Goal: Task Accomplishment & Management: Use online tool/utility

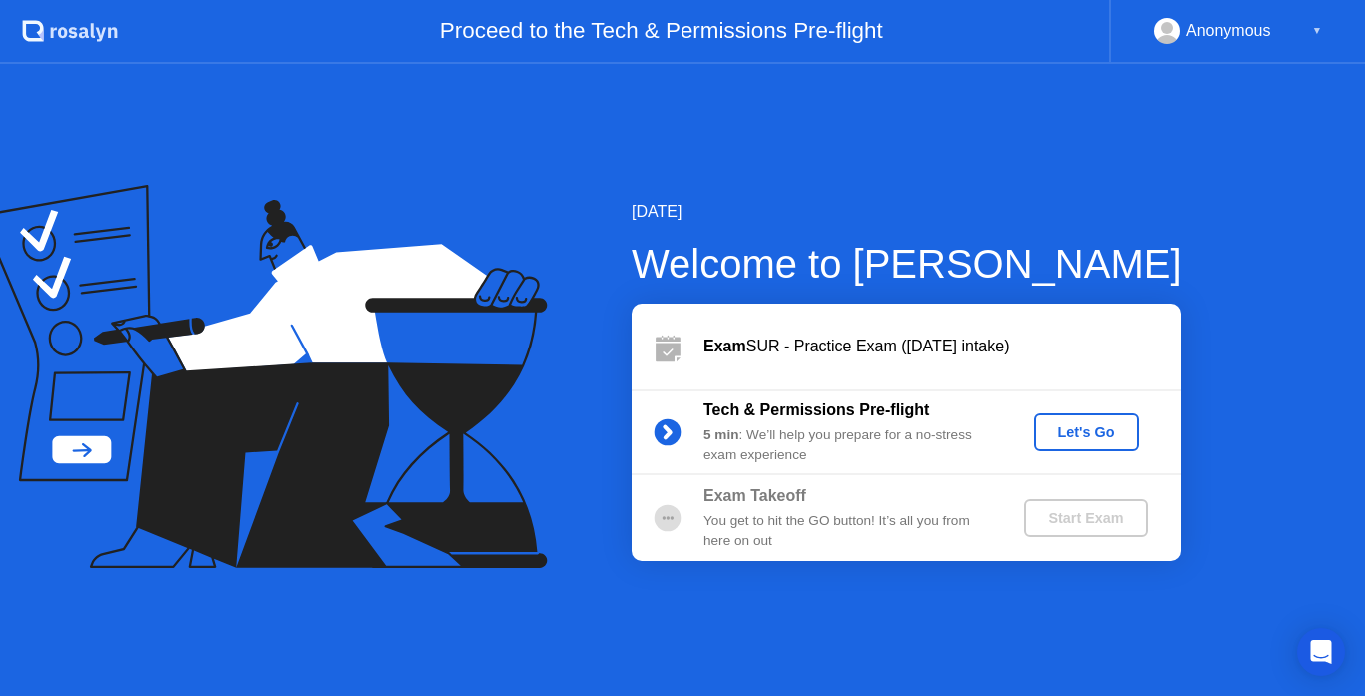
click at [1102, 432] on div "Let's Go" at bounding box center [1086, 433] width 89 height 16
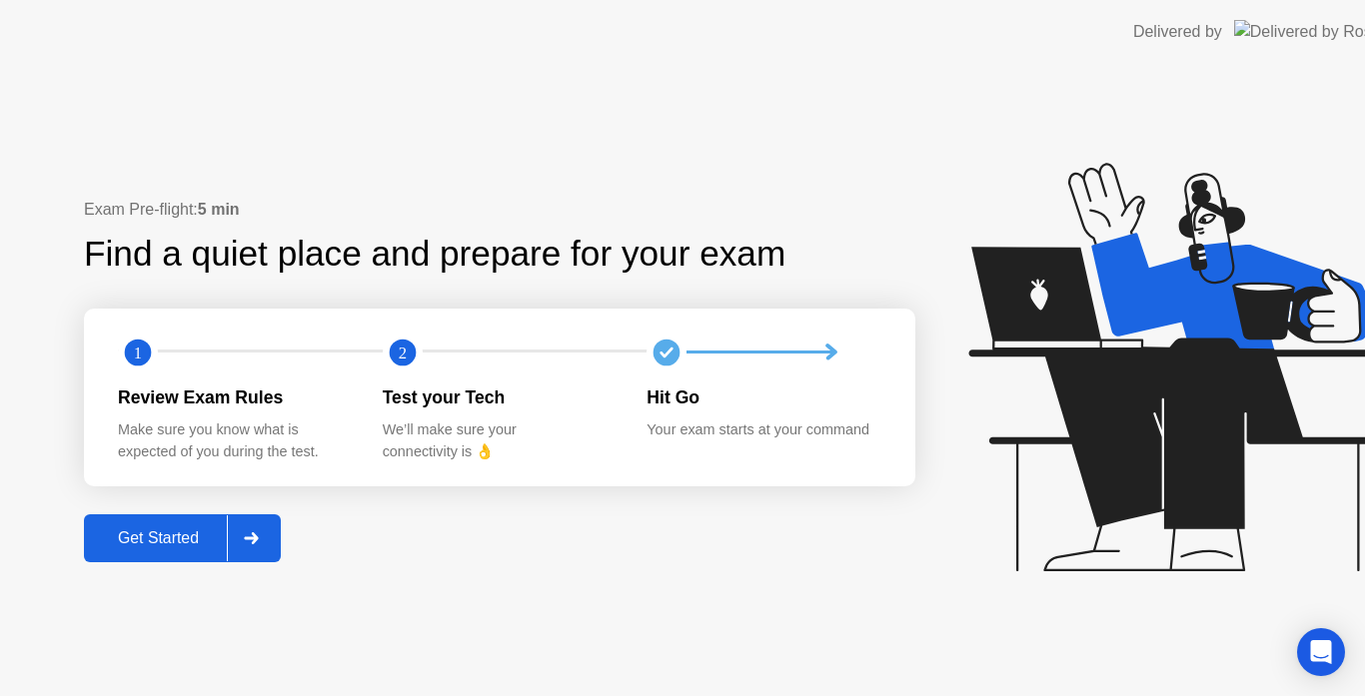
click at [1071, 425] on icon at bounding box center [1177, 367] width 418 height 409
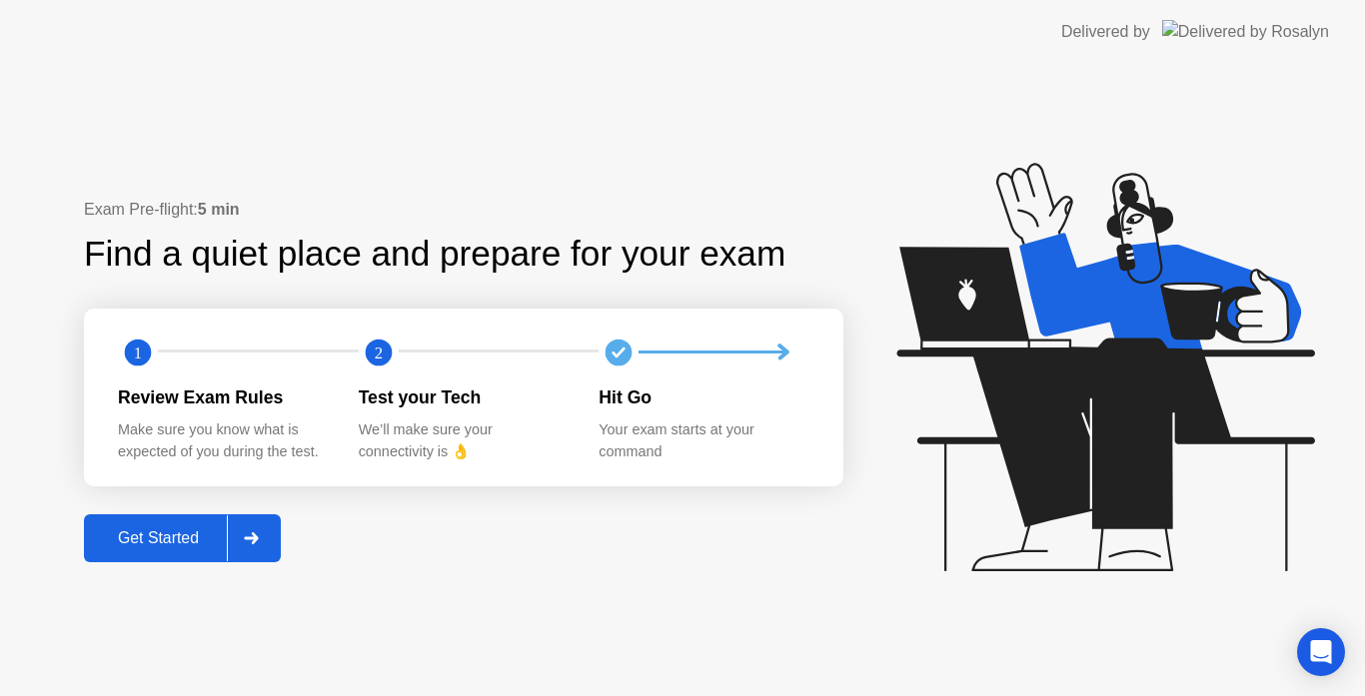
click at [170, 544] on div "Get Started" at bounding box center [158, 539] width 137 height 18
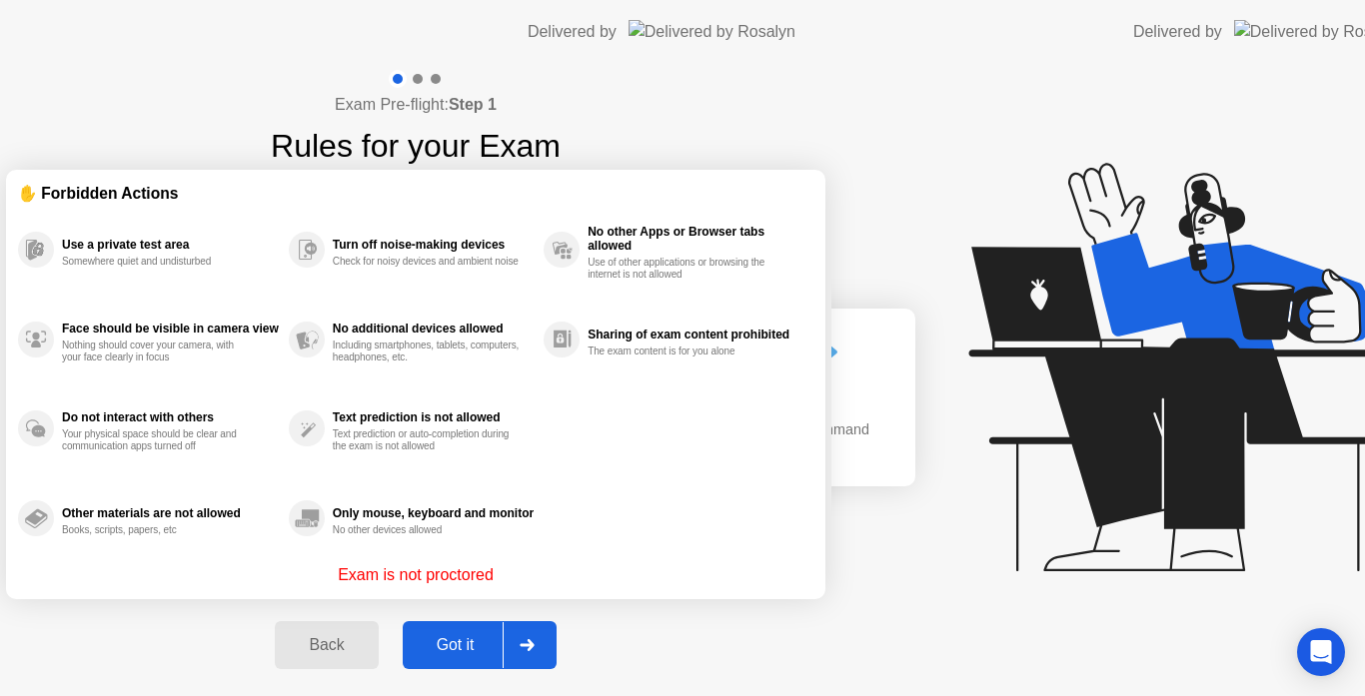
click at [259, 535] on div "Exam Pre-flight: Step 1 Rules for your Exam ✋ Forbidden Actions Use a private t…" at bounding box center [415, 381] width 831 height 634
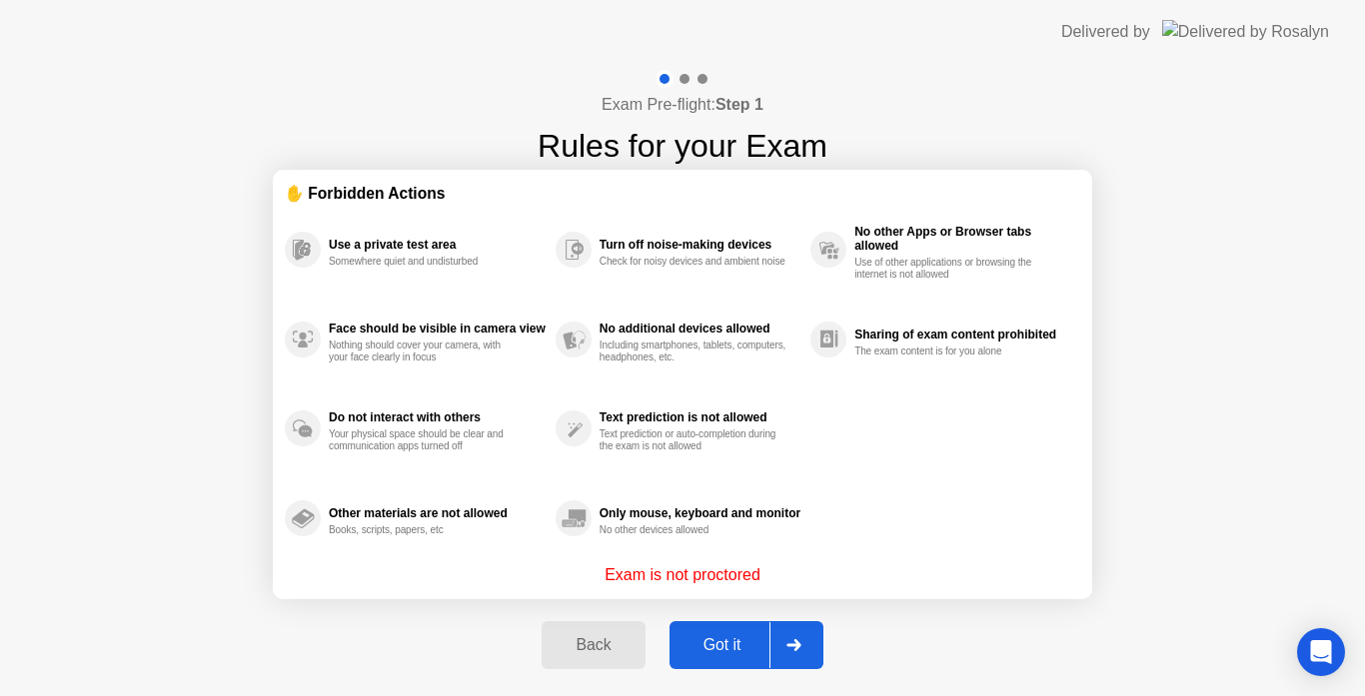
click at [702, 650] on div "Got it" at bounding box center [722, 646] width 94 height 18
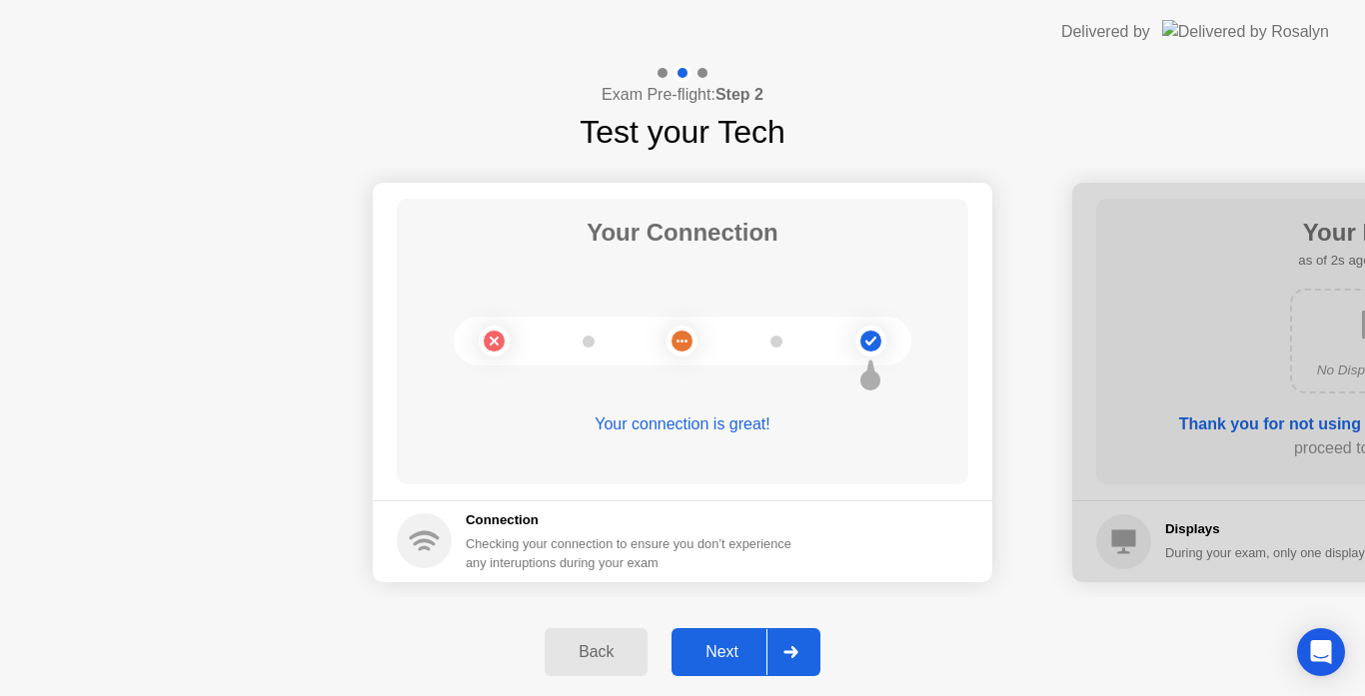
click at [734, 652] on div "Next" at bounding box center [721, 653] width 89 height 18
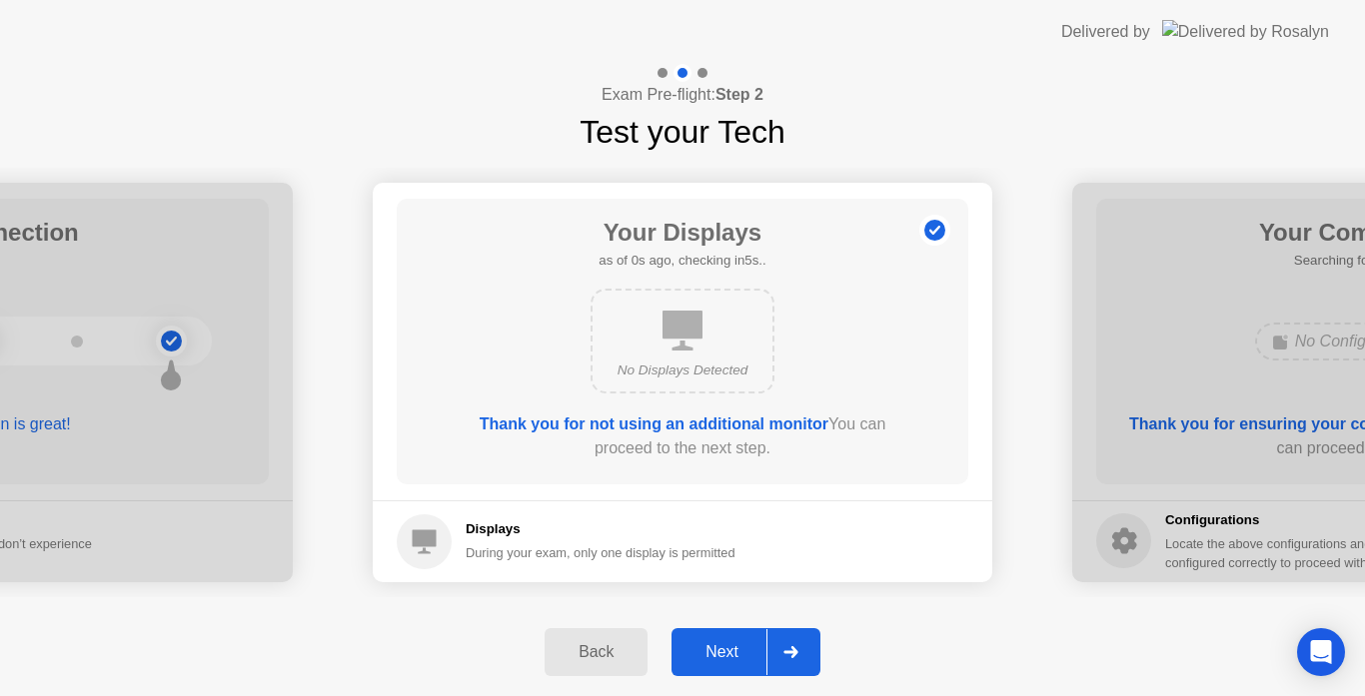
click at [734, 652] on div "Next" at bounding box center [721, 653] width 89 height 18
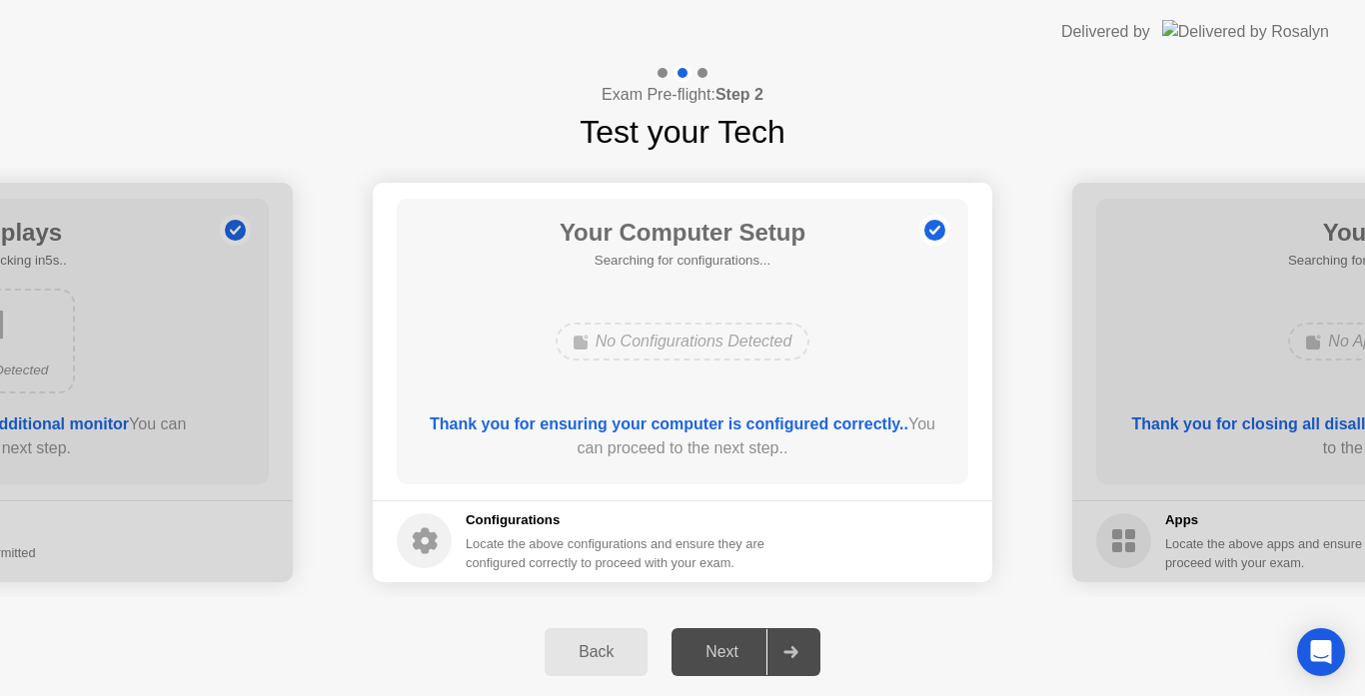
click at [734, 652] on div "Next" at bounding box center [721, 653] width 89 height 18
drag, startPoint x: 800, startPoint y: 531, endPoint x: 727, endPoint y: 659, distance: 147.2
click at [727, 659] on div "Exam Pre-flight: Step 2 Test your Tech Your Connection Your connection is great…" at bounding box center [682, 380] width 1365 height 633
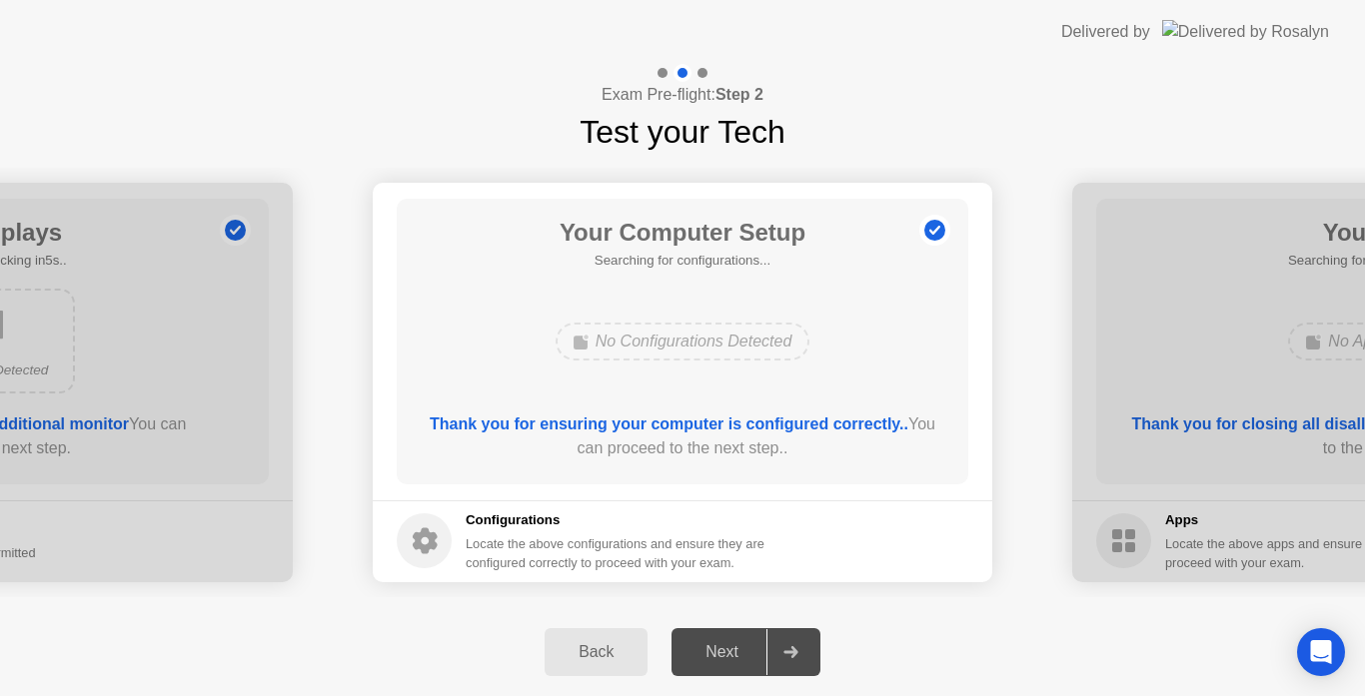
click at [727, 659] on div "Next" at bounding box center [721, 653] width 89 height 18
click at [733, 644] on div "Next" at bounding box center [721, 653] width 89 height 18
click at [729, 654] on div "Next" at bounding box center [721, 653] width 89 height 18
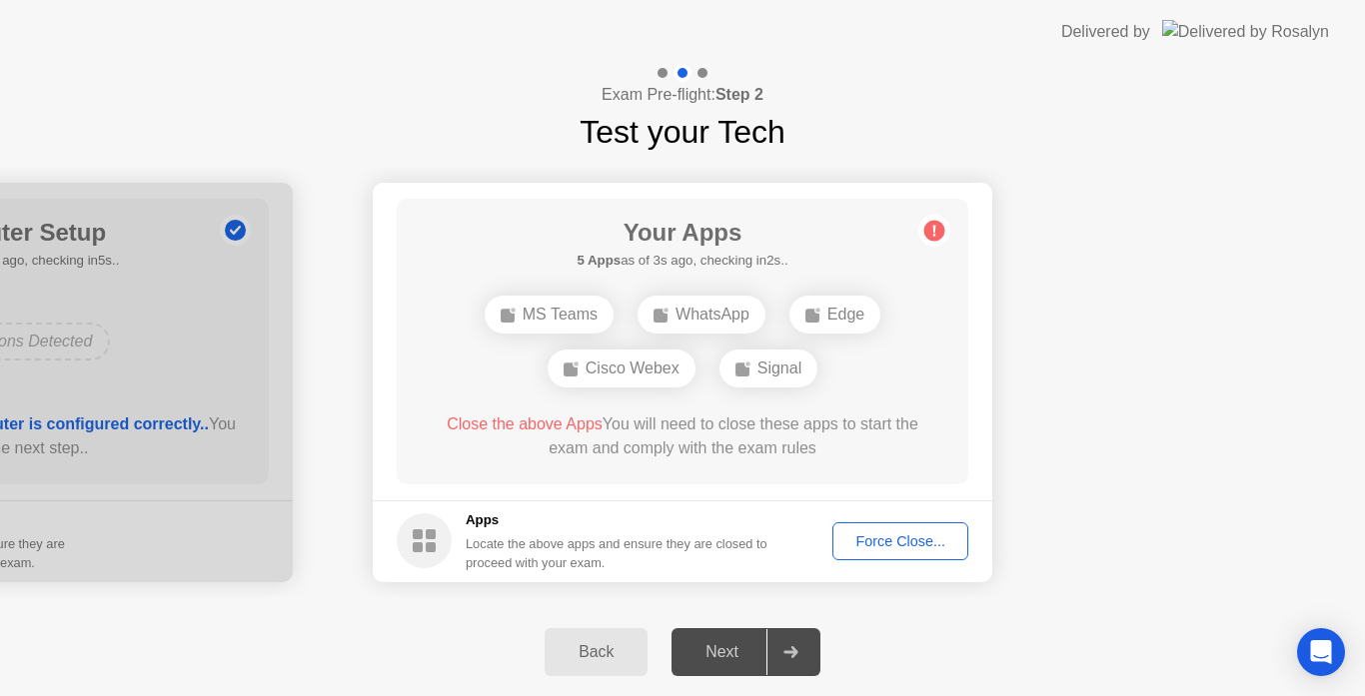
drag, startPoint x: 1141, startPoint y: 405, endPoint x: 877, endPoint y: 535, distance: 294.1
click at [877, 535] on div "Force Close..." at bounding box center [900, 542] width 122 height 16
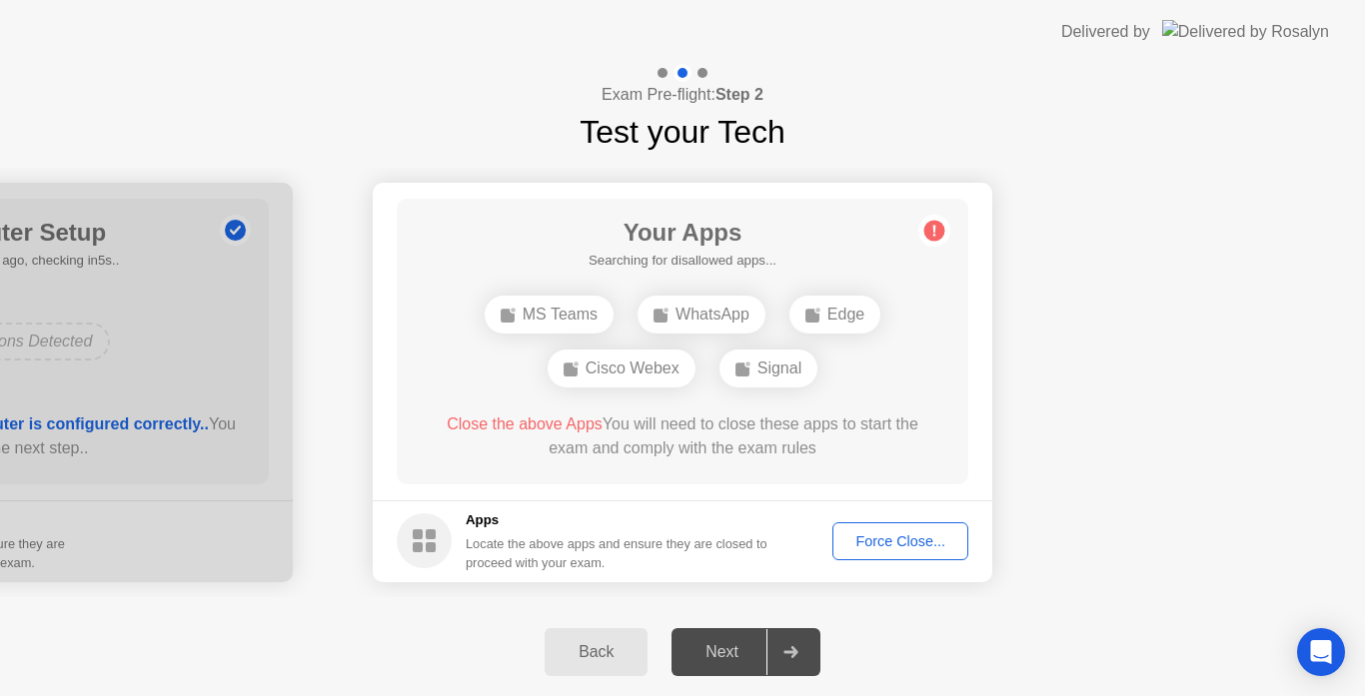
click at [907, 544] on div "Force Close..." at bounding box center [900, 542] width 122 height 16
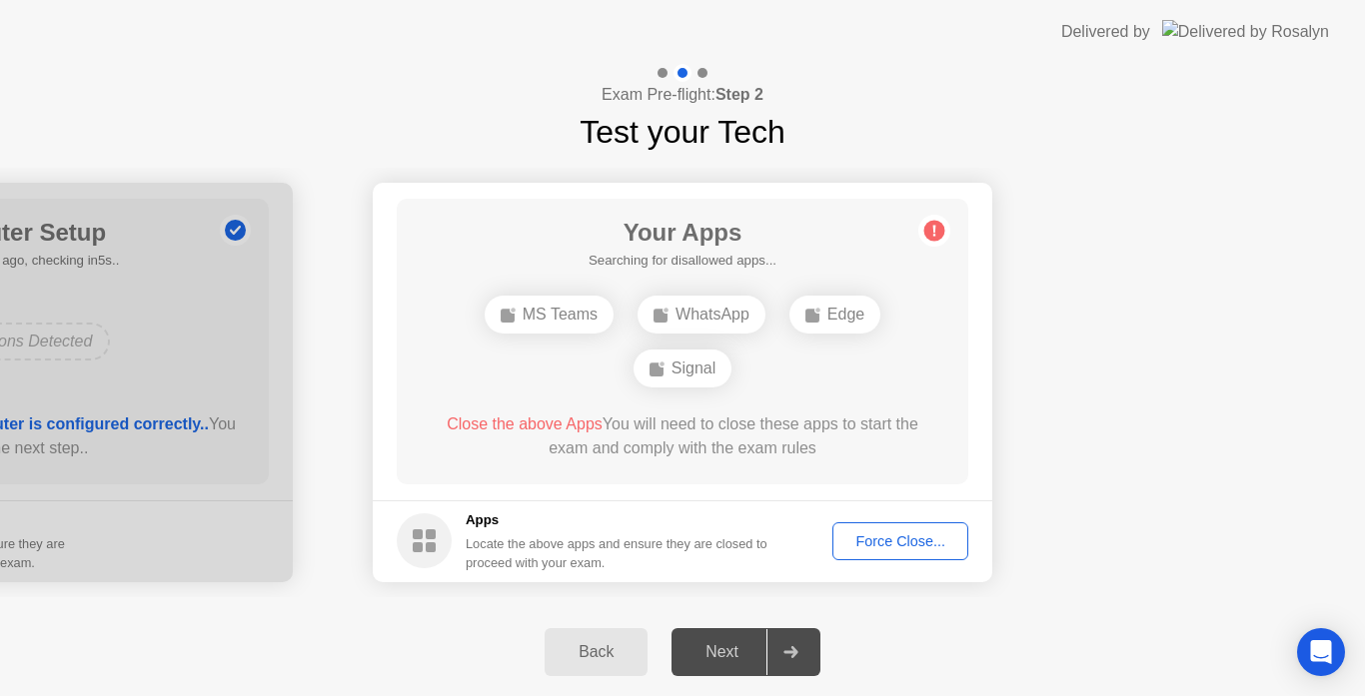
click at [883, 534] on div "Force Close..." at bounding box center [900, 542] width 122 height 16
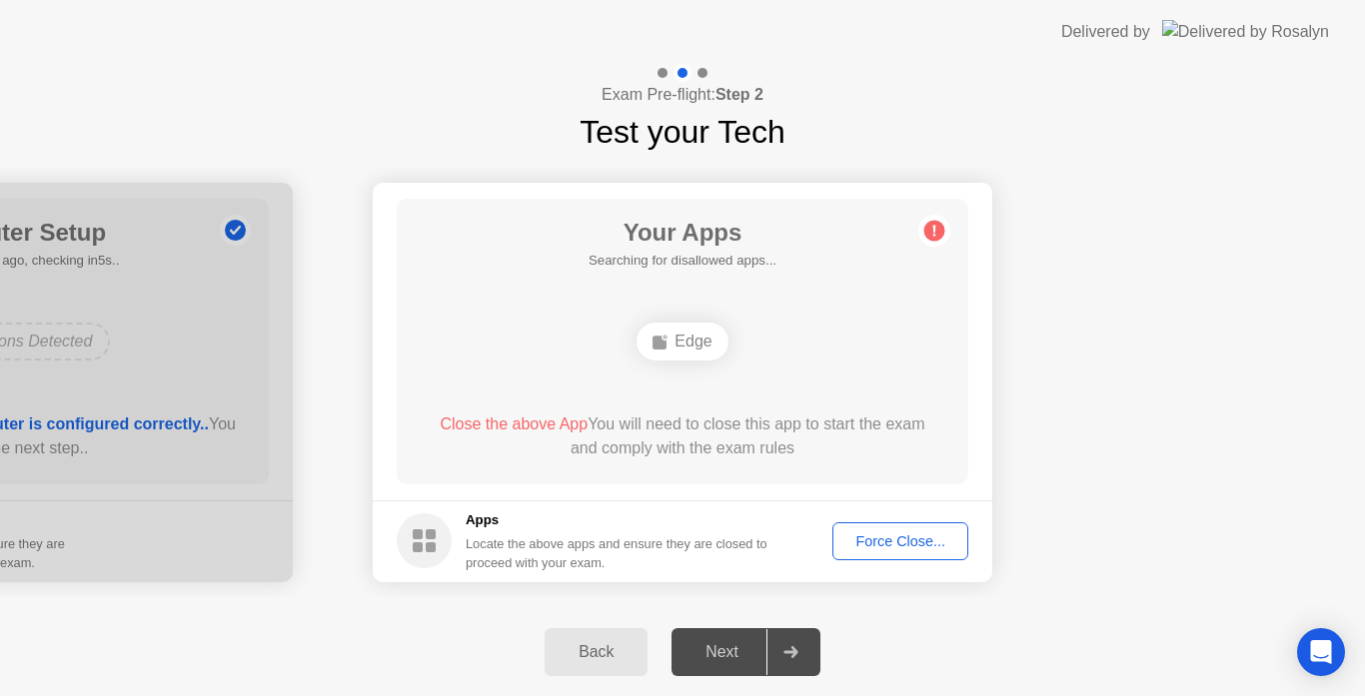
click at [950, 550] on div "Force Close..." at bounding box center [900, 542] width 122 height 16
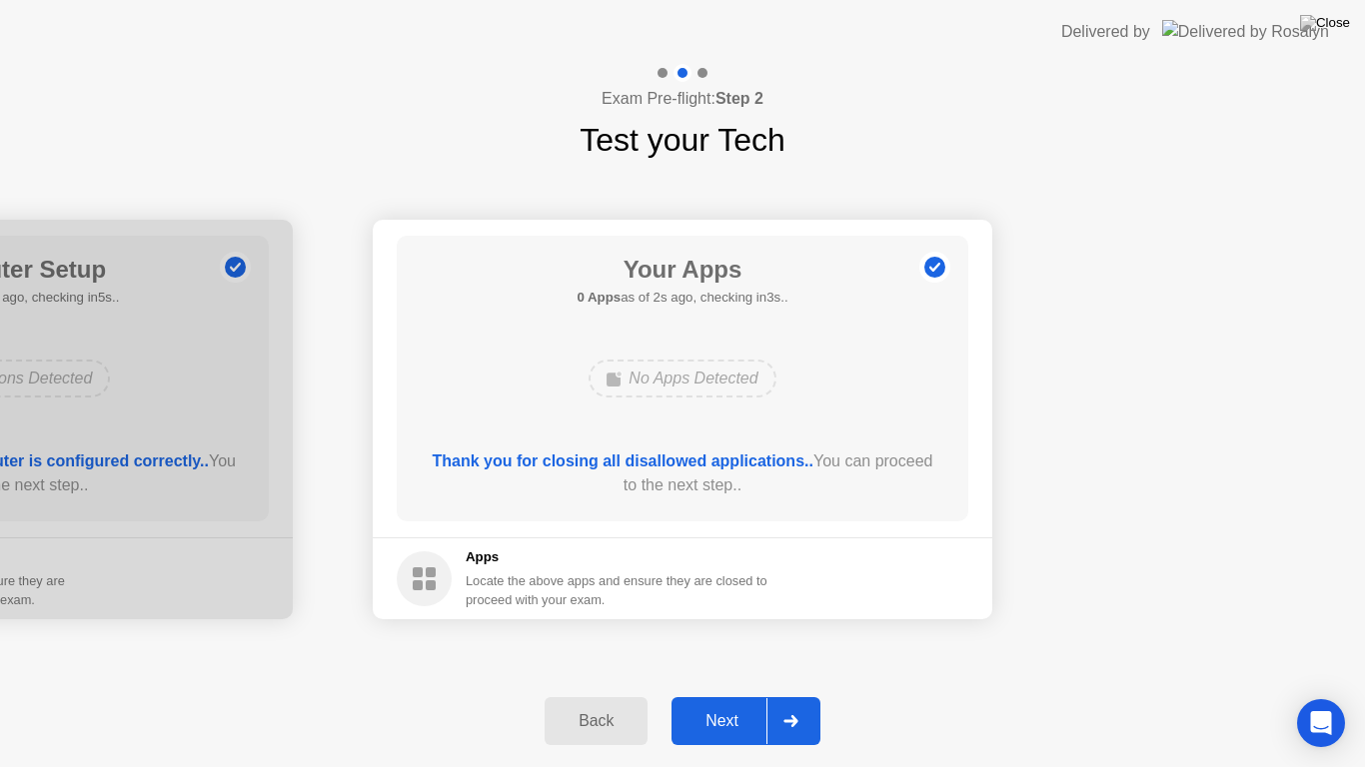
click at [712, 695] on div "Next" at bounding box center [721, 721] width 89 height 18
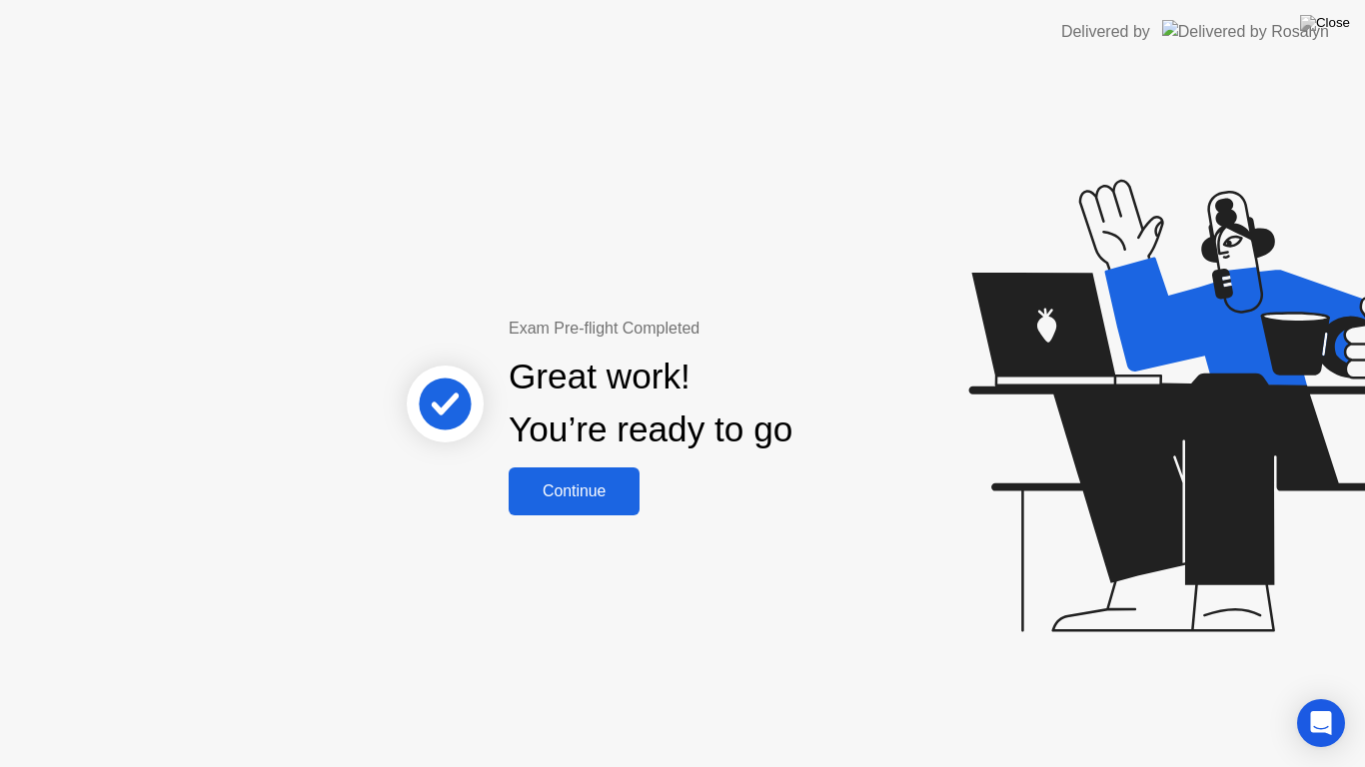
click at [587, 508] on button "Continue" at bounding box center [574, 492] width 131 height 48
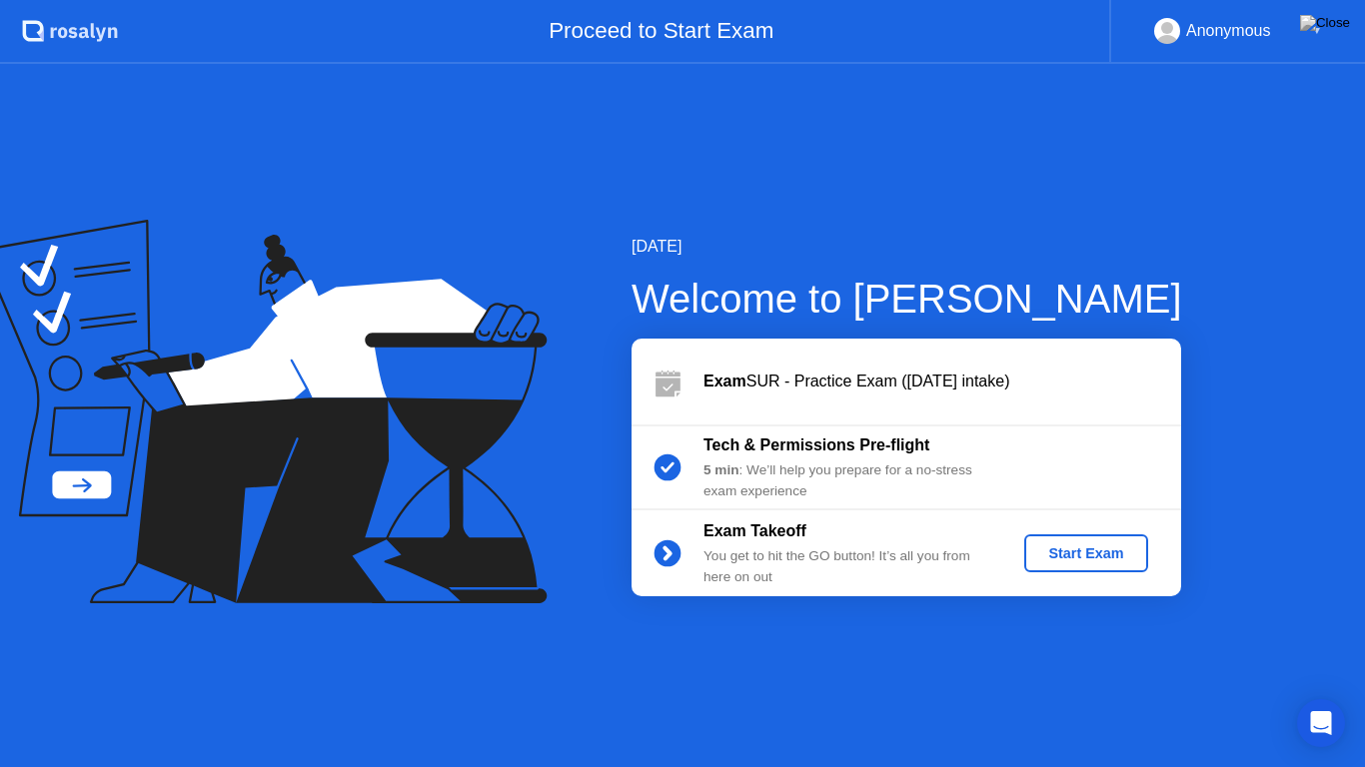
click at [1080, 550] on div "Start Exam" at bounding box center [1085, 554] width 107 height 16
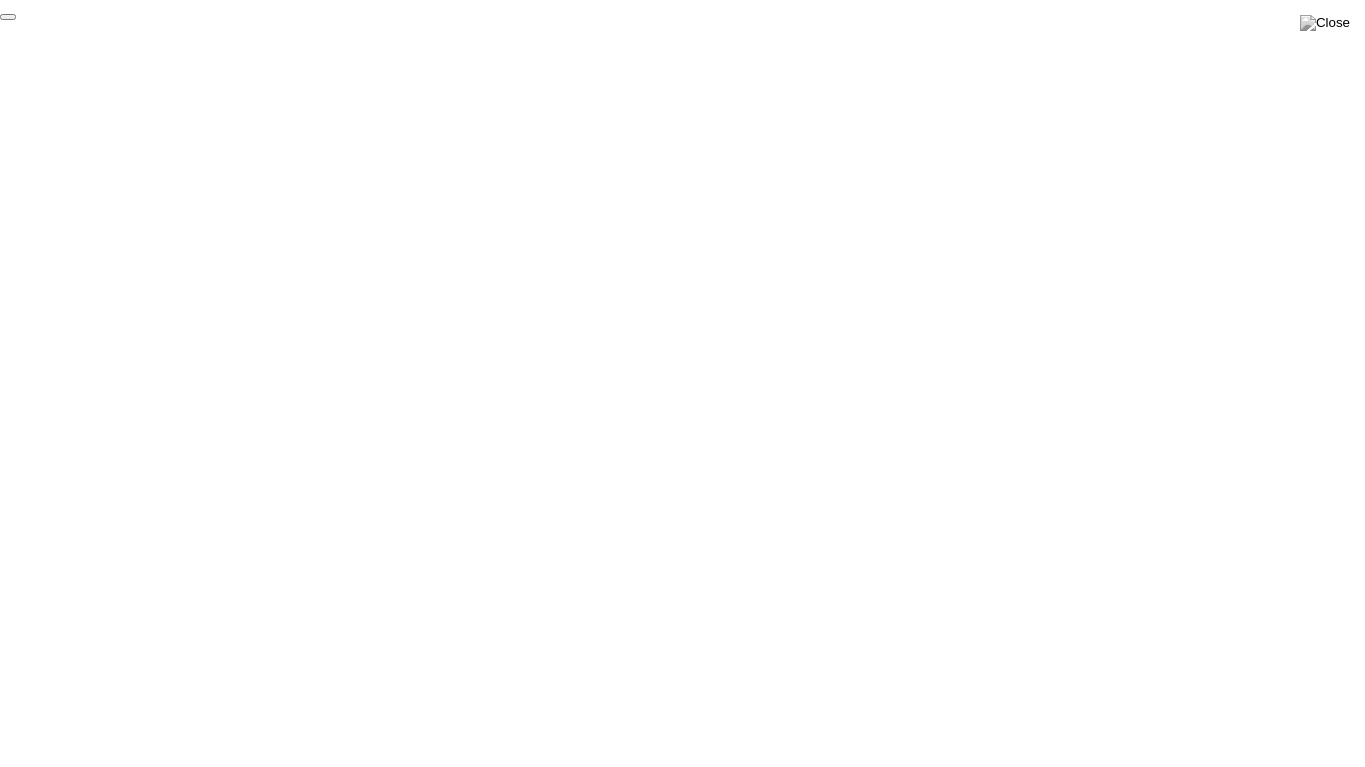
click div "End Proctoring Session"
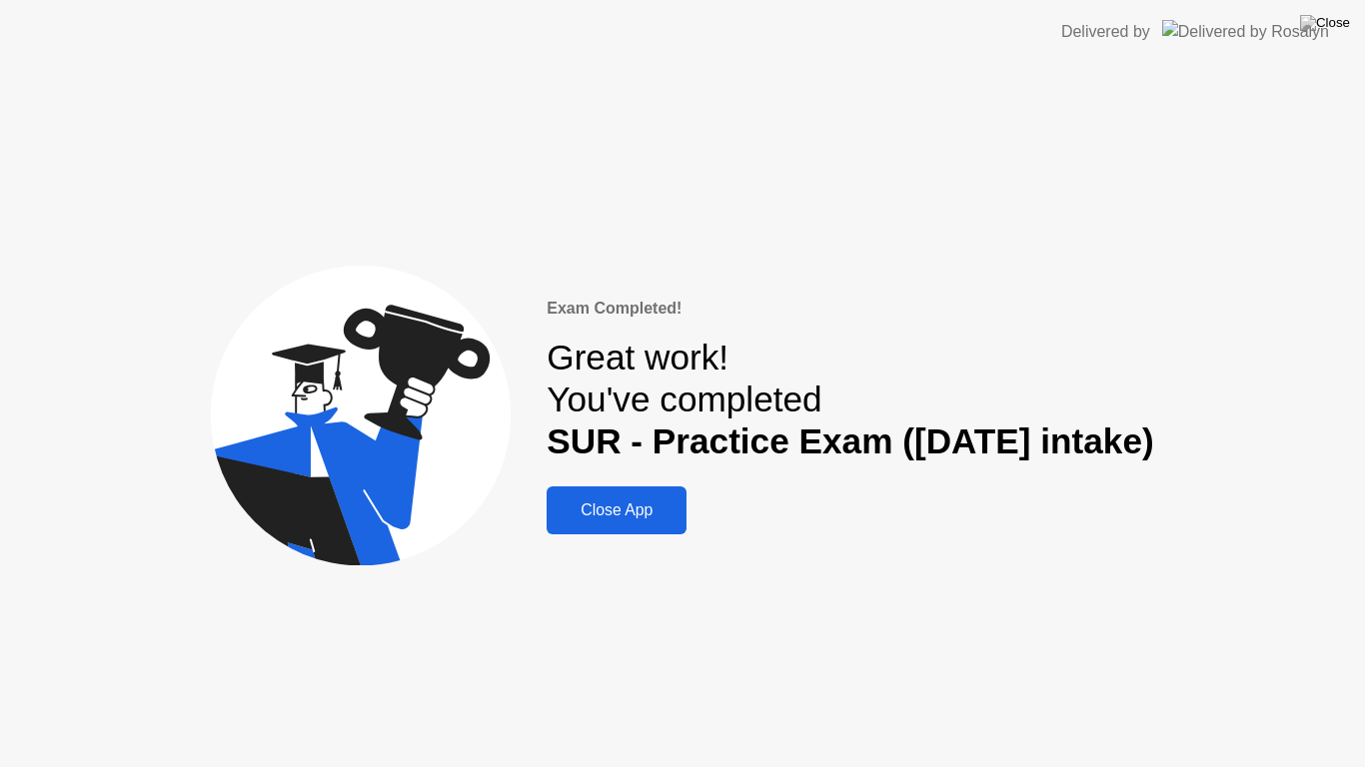
click at [599, 519] on div "Close App" at bounding box center [617, 511] width 128 height 18
